Goal: Find specific page/section

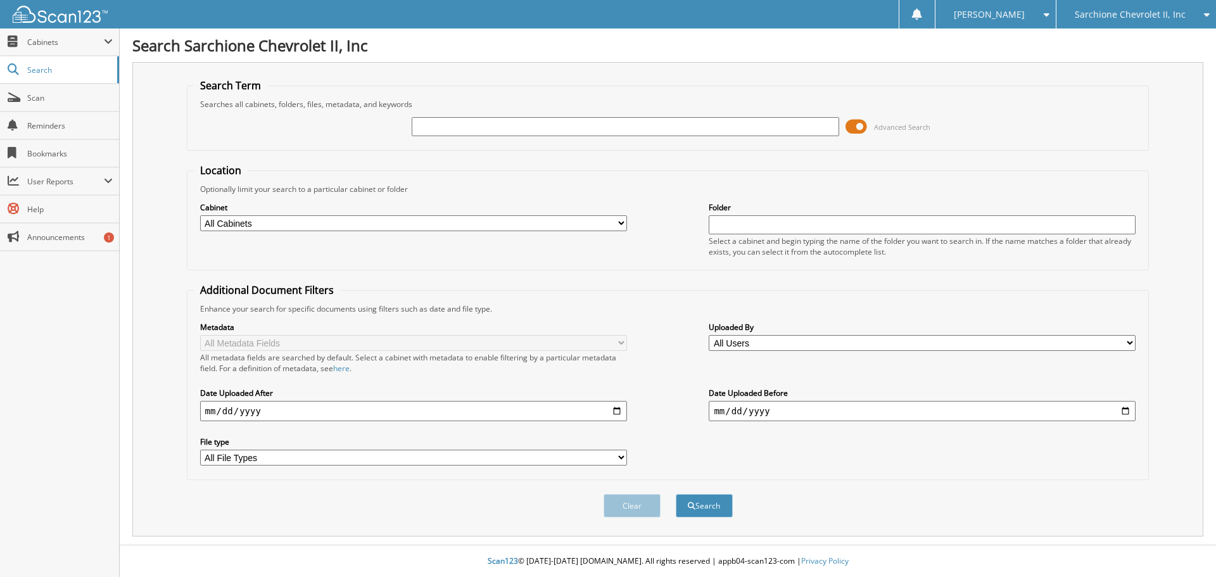
click at [498, 134] on input "text" at bounding box center [625, 126] width 427 height 19
type input "young"
click at [676, 494] on button "Search" at bounding box center [704, 505] width 57 height 23
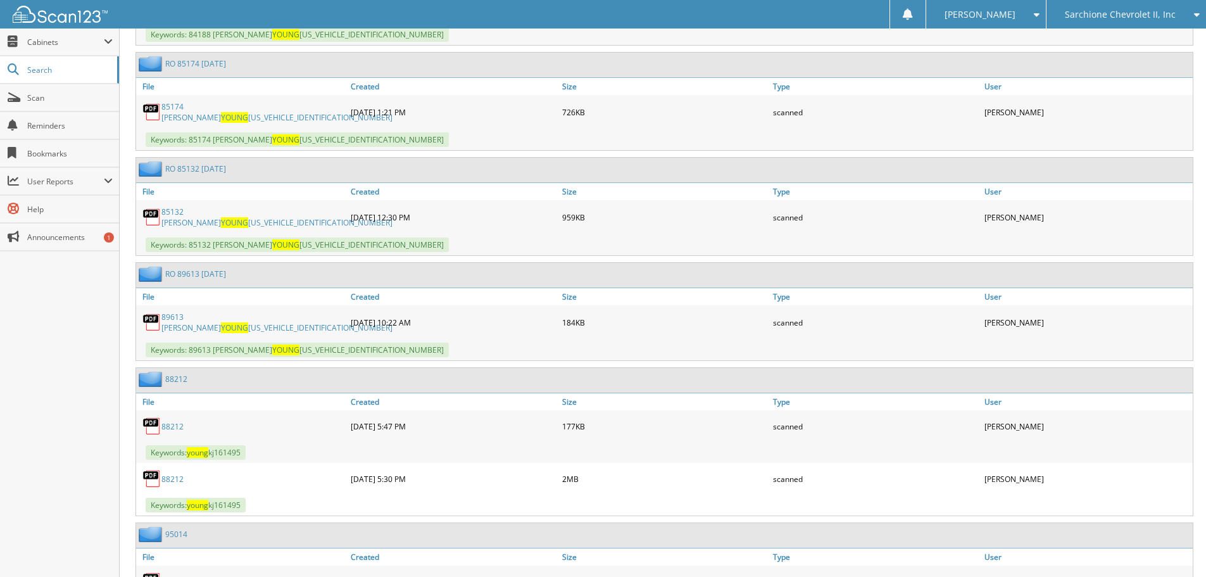
scroll to position [760, 0]
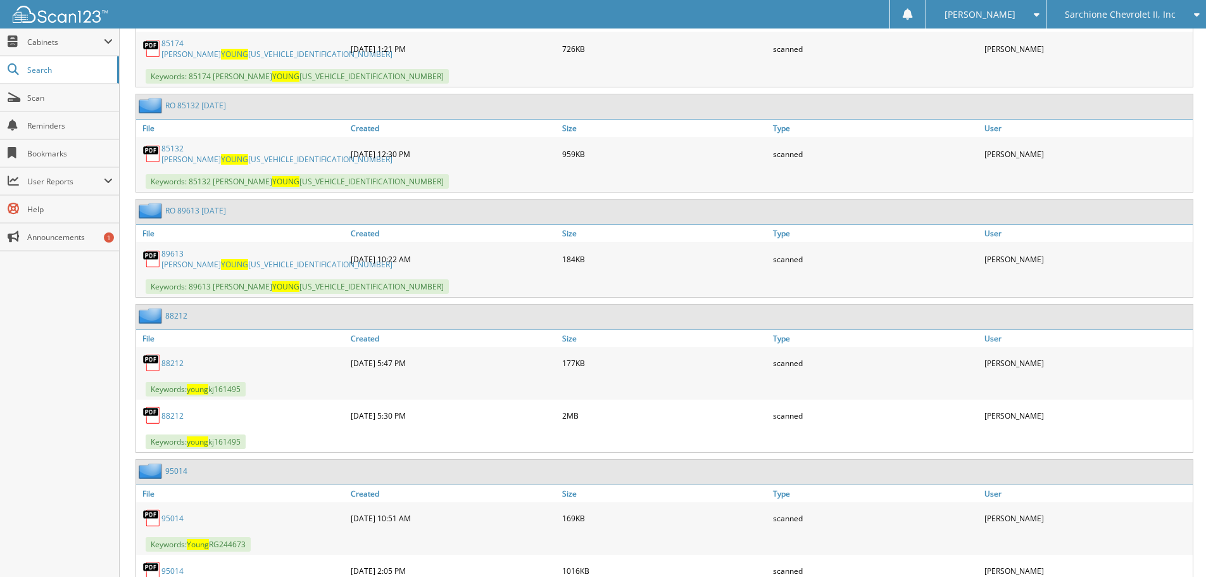
click at [180, 358] on link "88212" at bounding box center [172, 363] width 22 height 11
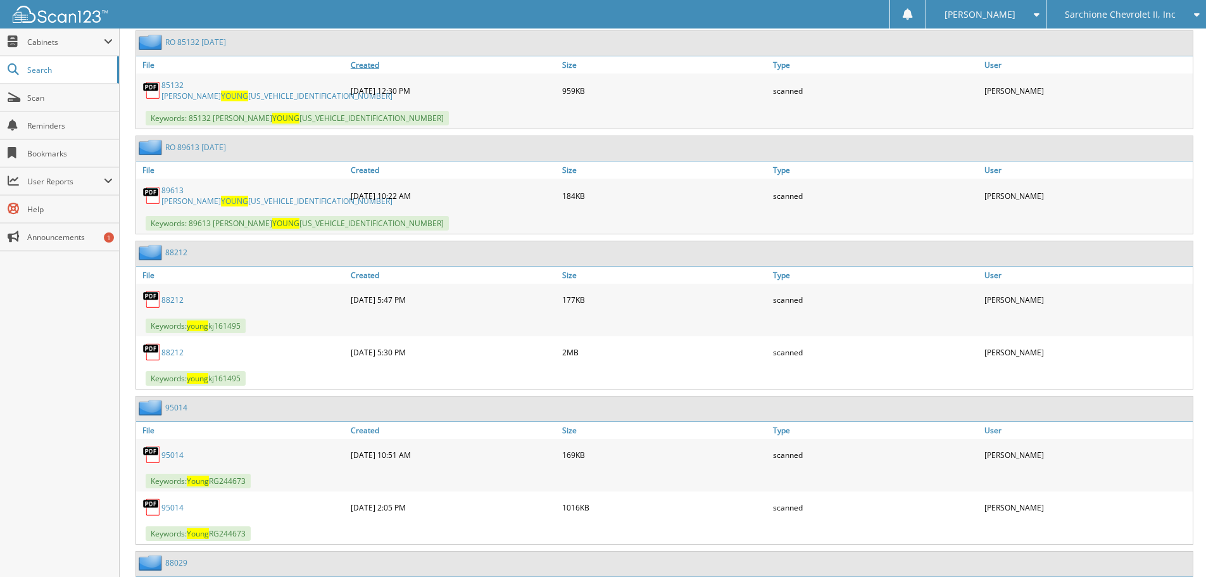
scroll to position [887, 0]
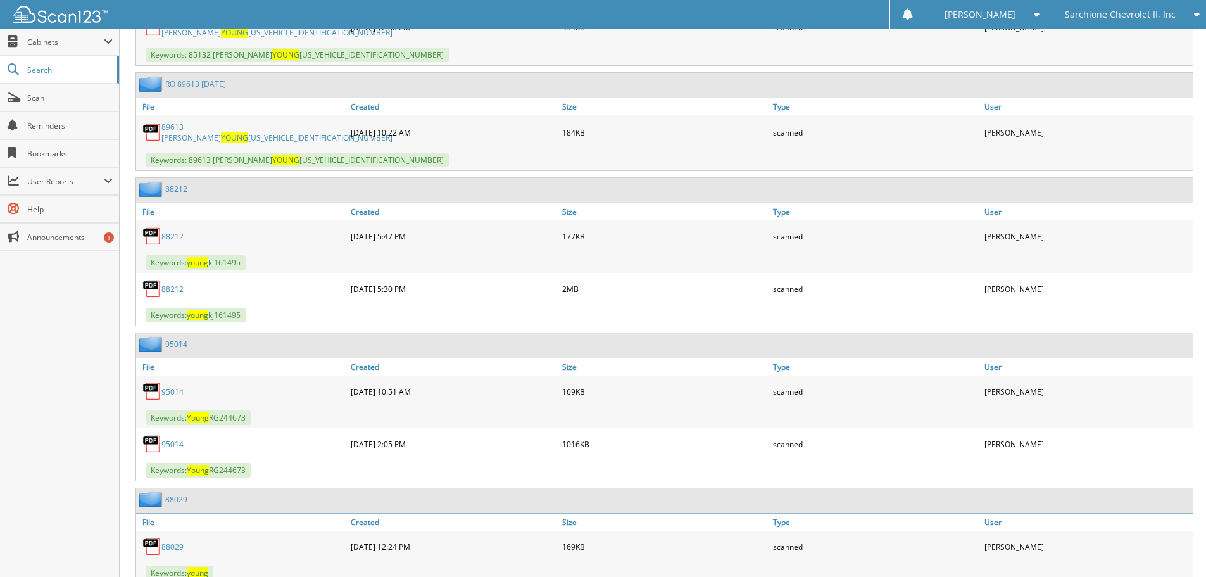
click at [170, 386] on link "95014" at bounding box center [172, 391] width 22 height 11
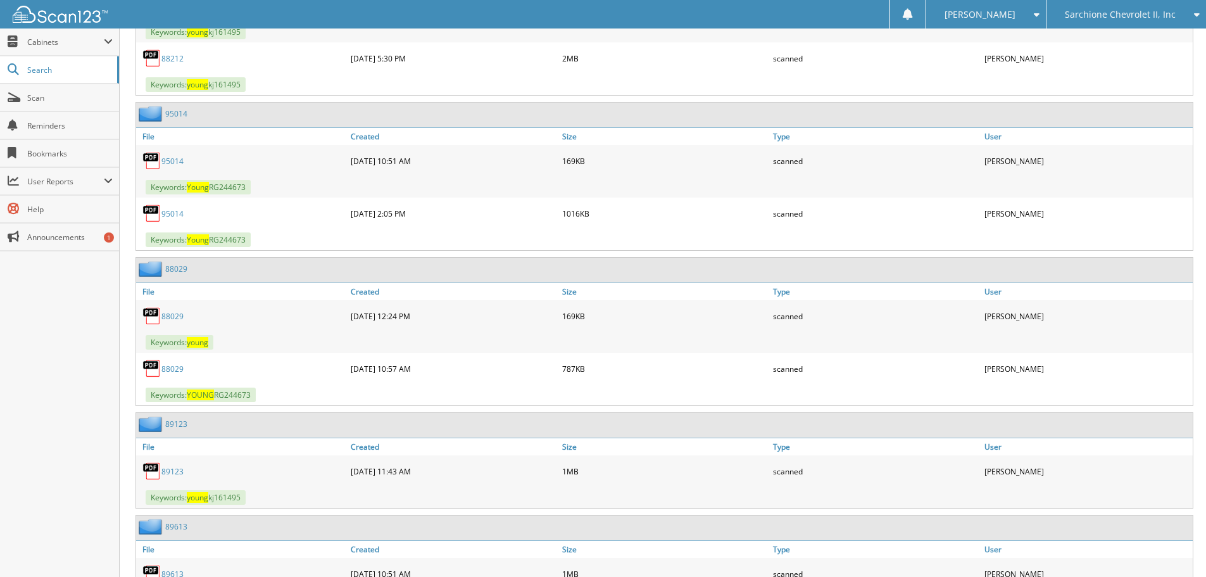
scroll to position [1140, 0]
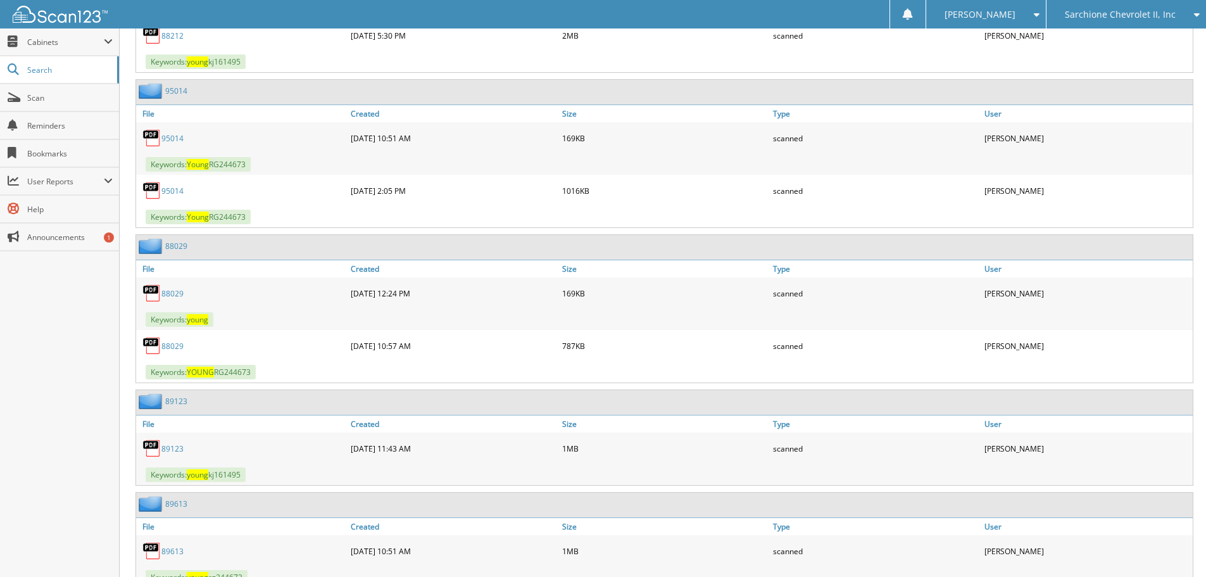
click at [177, 443] on link "89123" at bounding box center [172, 448] width 22 height 11
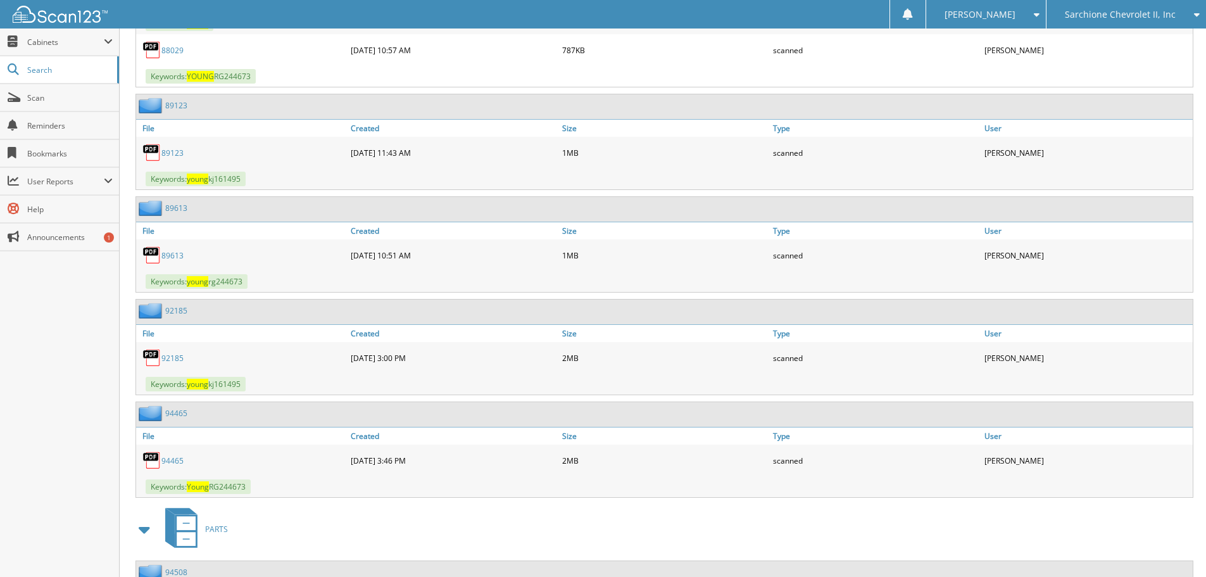
scroll to position [1456, 0]
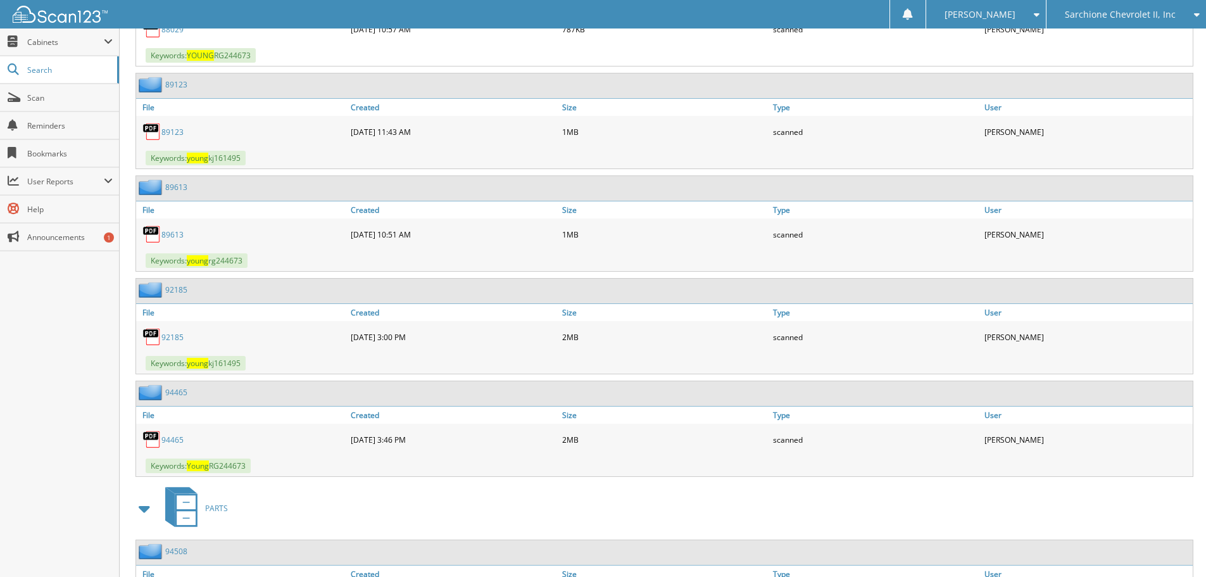
click at [177, 434] on link "94465" at bounding box center [172, 439] width 22 height 11
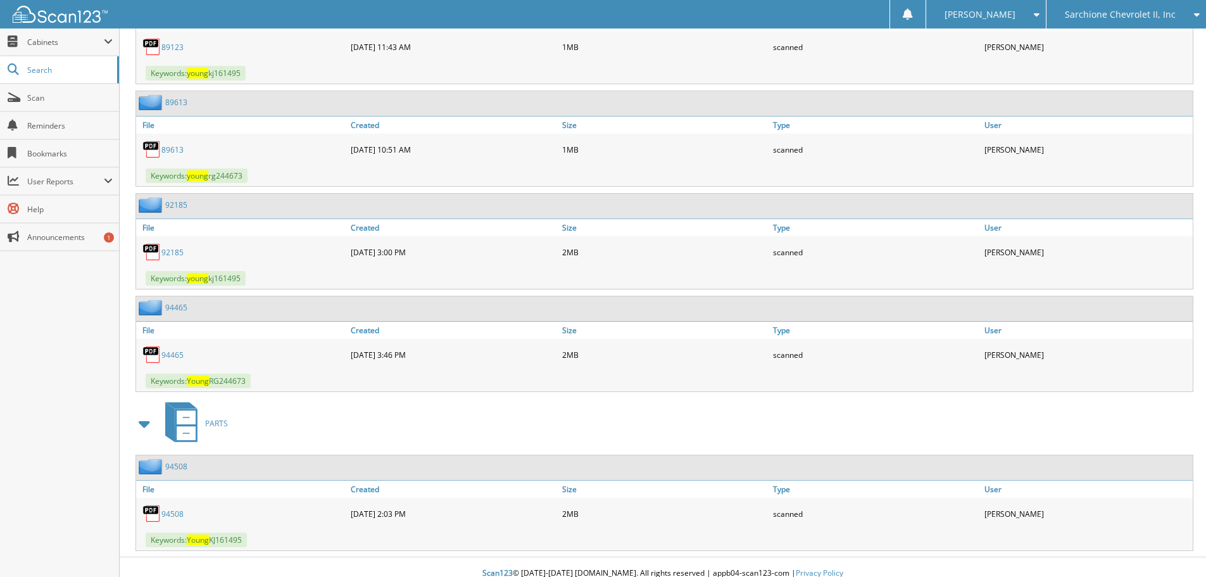
scroll to position [1544, 0]
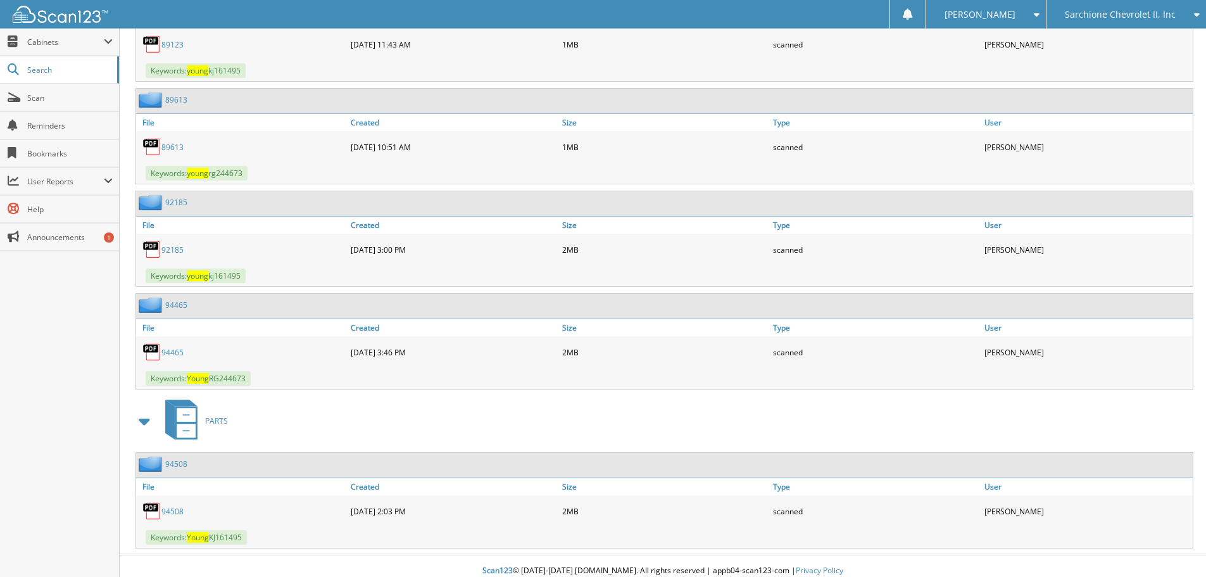
click at [171, 506] on link "94508" at bounding box center [172, 511] width 22 height 11
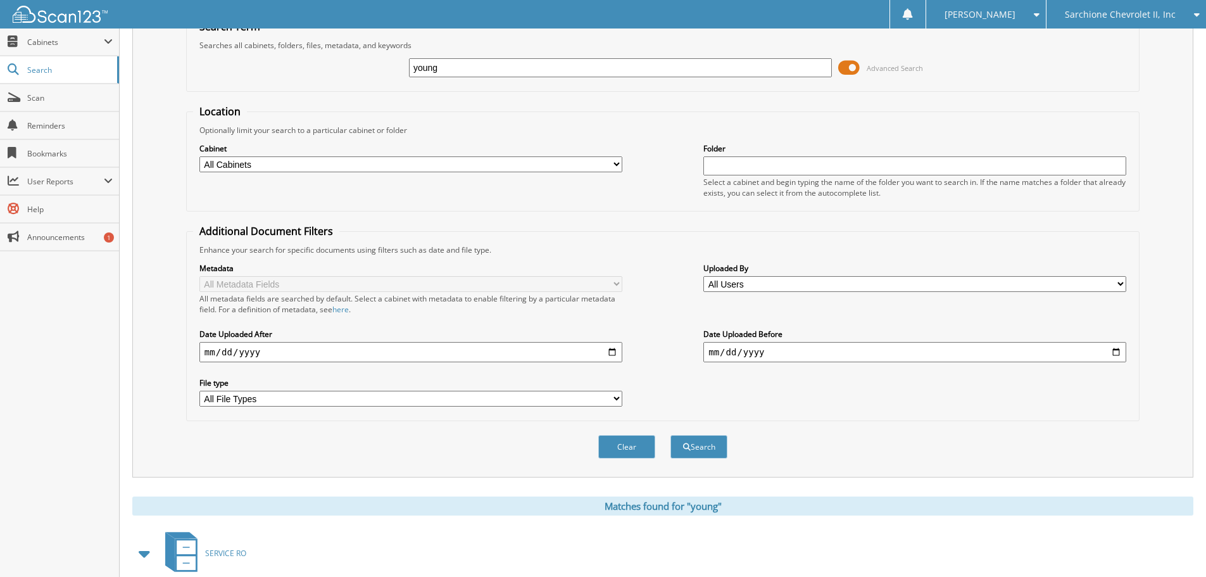
scroll to position [0, 0]
